Goal: Task Accomplishment & Management: Complete application form

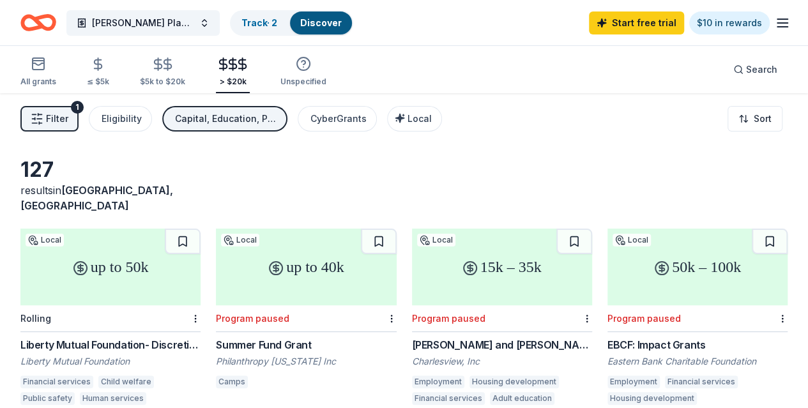
click at [241, 21] on link "Track · 2" at bounding box center [259, 22] width 36 height 11
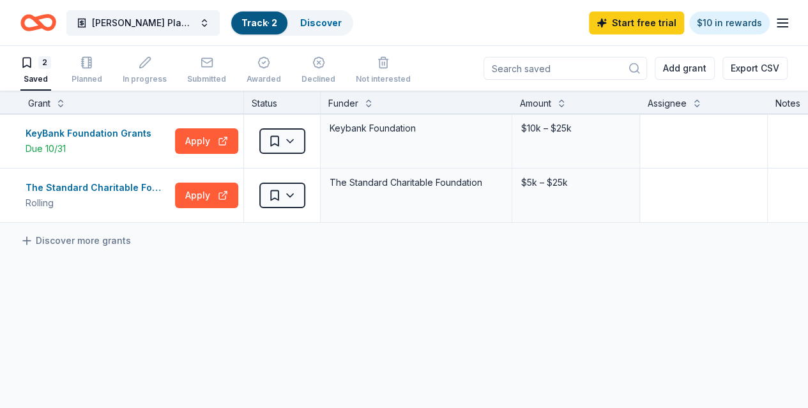
click at [128, 24] on span "[PERSON_NAME] Playground" at bounding box center [143, 22] width 102 height 15
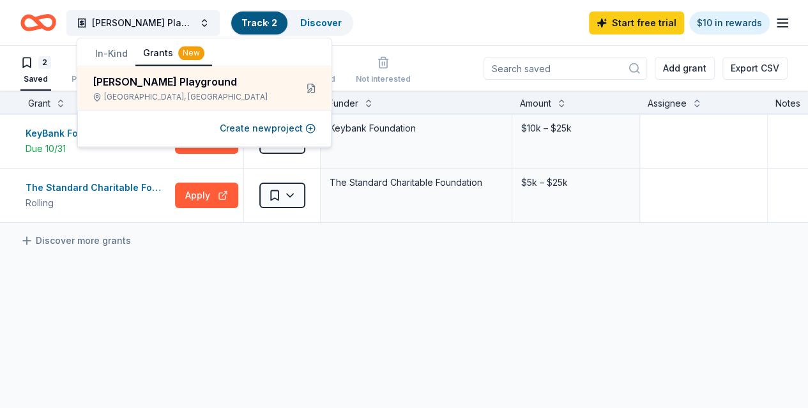
click at [113, 53] on button "In-Kind" at bounding box center [111, 53] width 48 height 23
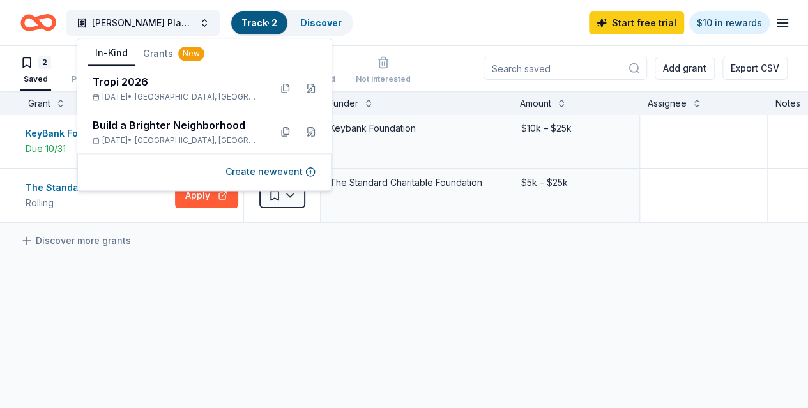
click at [149, 125] on div "Build a Brighter Neighborhood" at bounding box center [176, 124] width 167 height 15
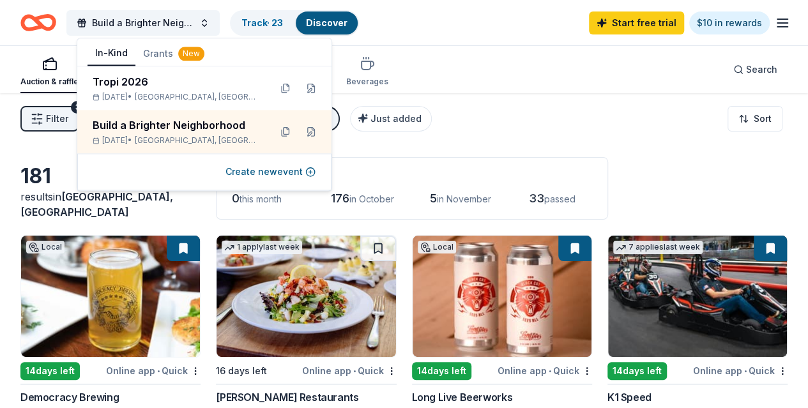
click at [451, 22] on div "Build a Brighter Neighborhood Track · 23 Discover Start free trial $10 in rewar…" at bounding box center [403, 23] width 767 height 30
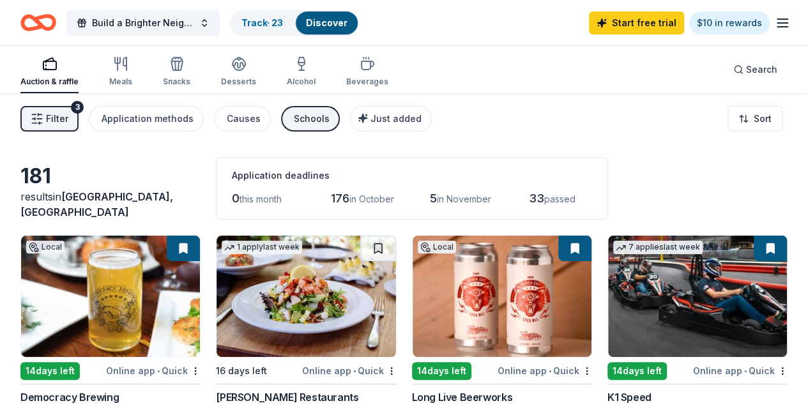
click at [283, 22] on link "Track · 23" at bounding box center [262, 22] width 42 height 11
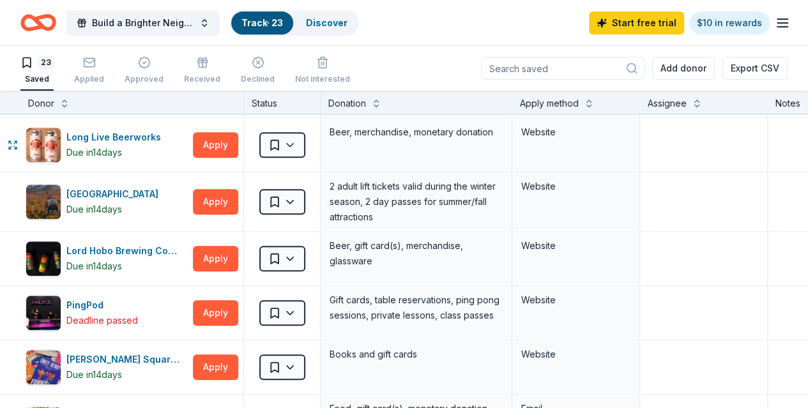
scroll to position [594, 0]
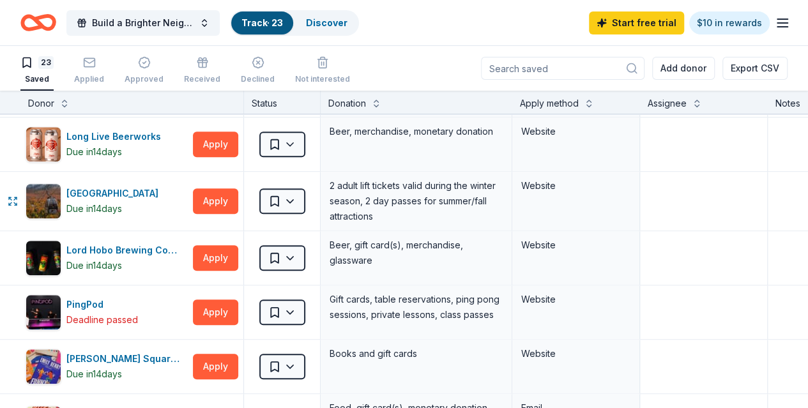
click at [230, 197] on button "Apply" at bounding box center [215, 201] width 45 height 26
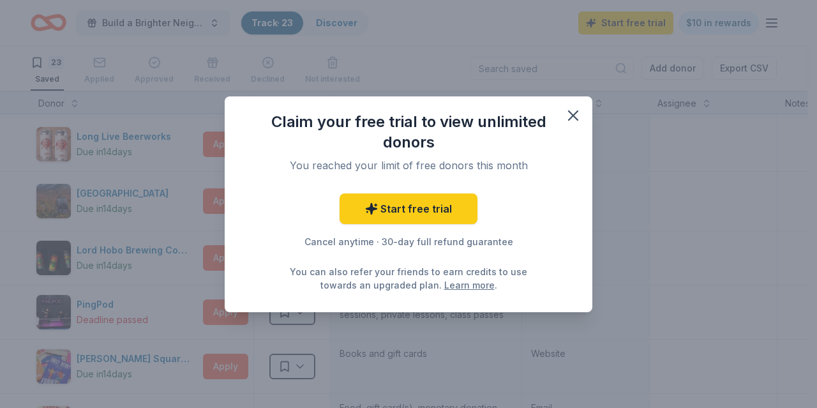
click at [575, 116] on icon "button" at bounding box center [573, 116] width 18 height 18
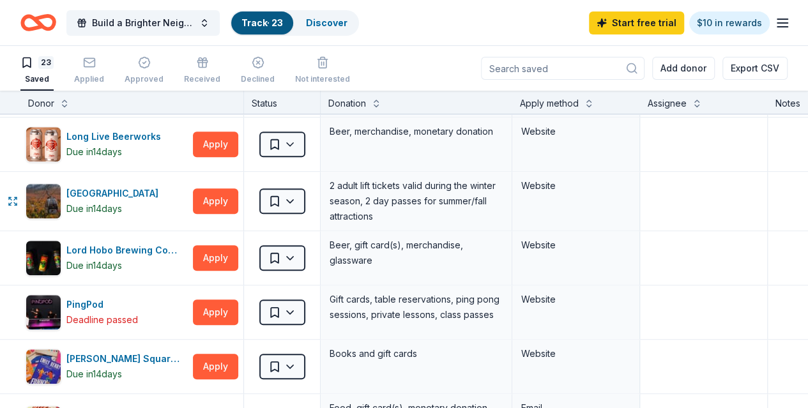
click at [552, 181] on div "Website" at bounding box center [575, 185] width 109 height 15
click at [476, 186] on div "2 adult lift tickets valid during the winter season, 2 day passes for summer/fa…" at bounding box center [416, 201] width 176 height 49
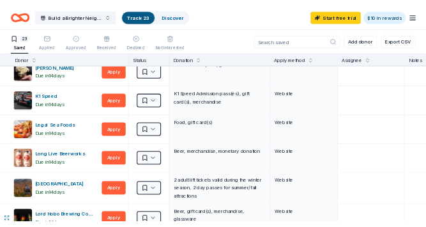
scroll to position [446, 0]
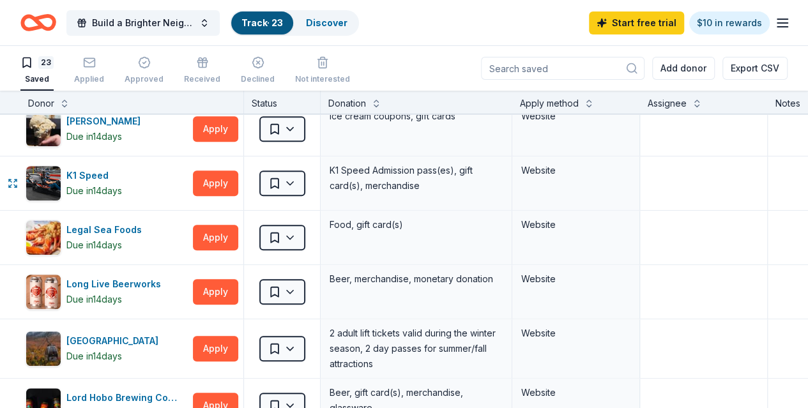
click at [100, 171] on div "K1 Speed" at bounding box center [94, 175] width 56 height 15
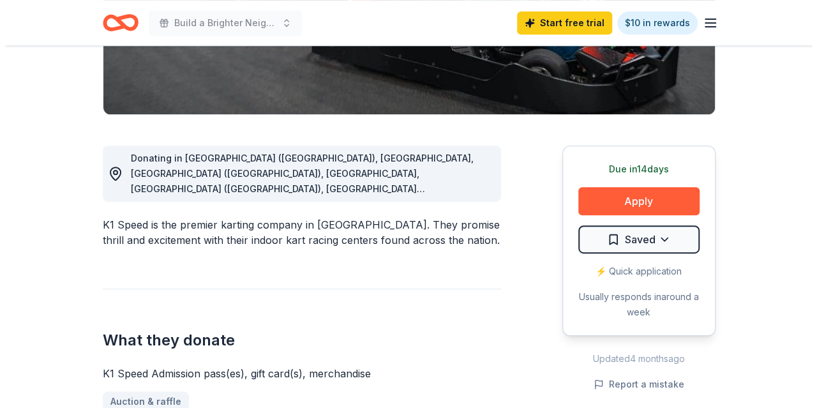
scroll to position [274, 0]
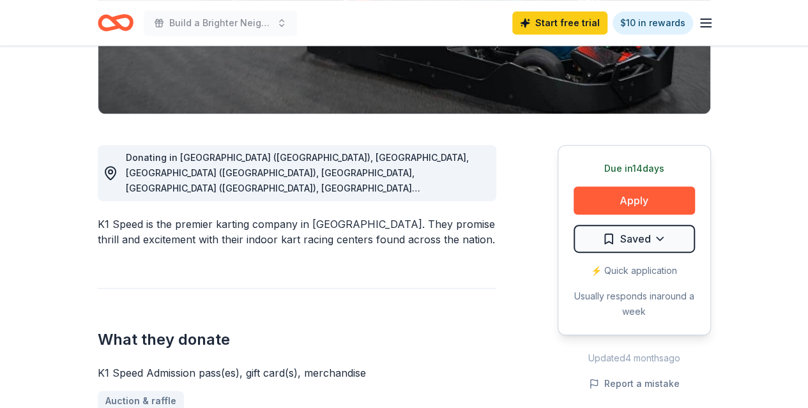
click at [617, 205] on button "Apply" at bounding box center [633, 200] width 121 height 28
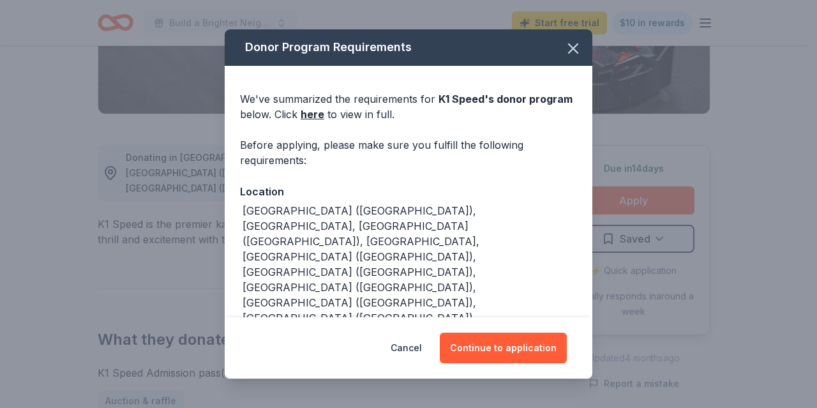
click at [506, 347] on button "Continue to application" at bounding box center [503, 348] width 127 height 31
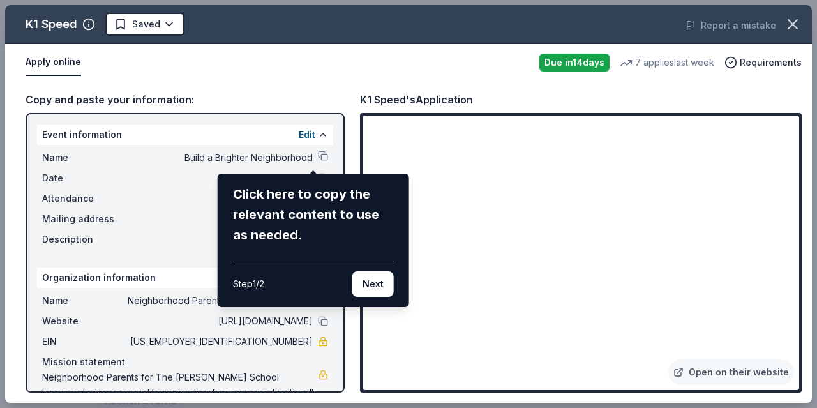
click at [374, 276] on button "Next" at bounding box center [373, 284] width 42 height 26
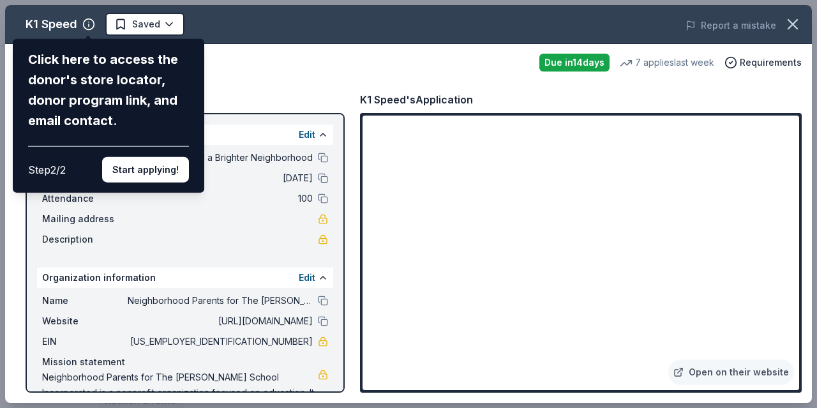
click at [157, 165] on button "Start applying!" at bounding box center [145, 170] width 87 height 26
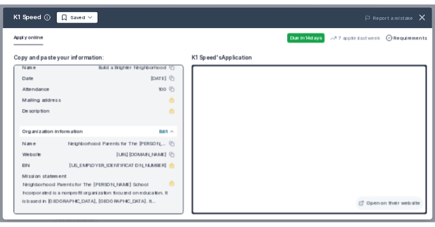
scroll to position [0, 0]
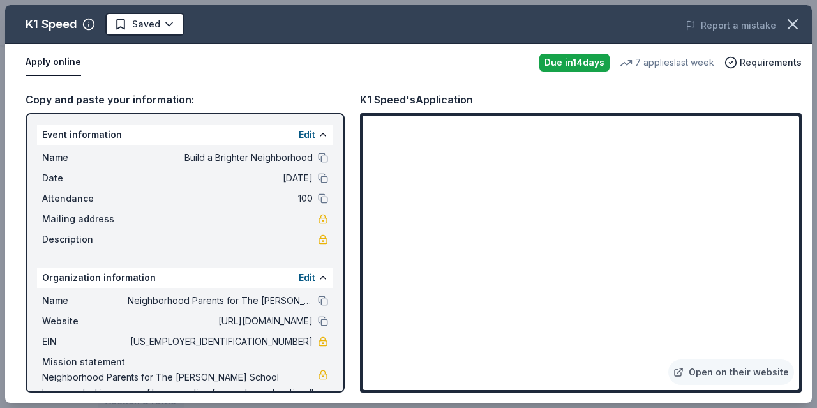
click at [318, 301] on button at bounding box center [323, 301] width 10 height 10
